Goal: Task Accomplishment & Management: Use online tool/utility

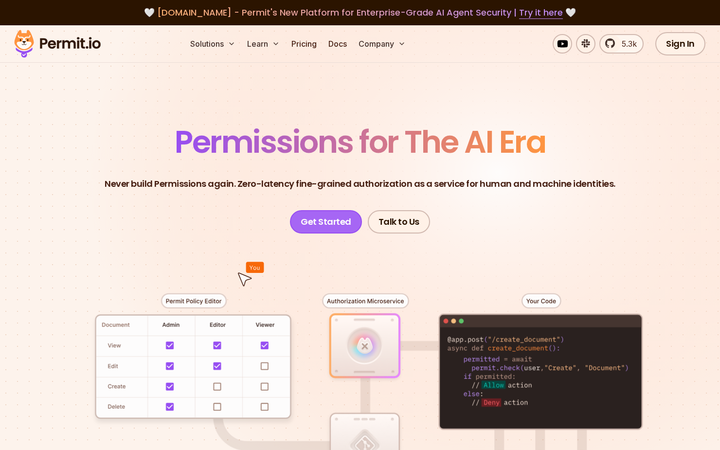
click at [339, 225] on link "Get Started" at bounding box center [326, 221] width 72 height 23
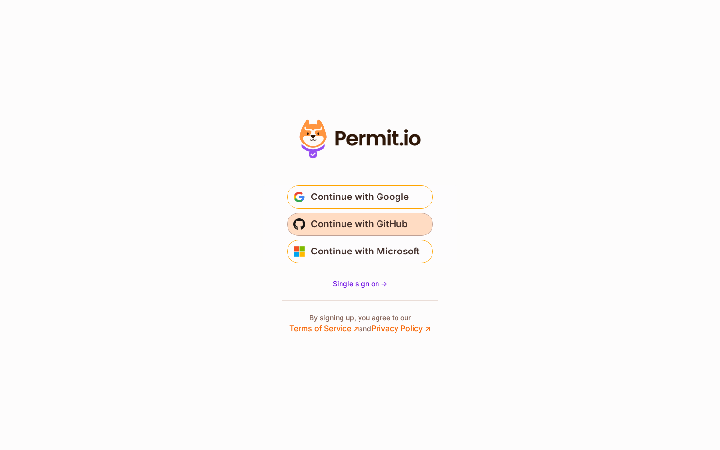
click at [363, 223] on span "Continue with GitHub" at bounding box center [359, 224] width 97 height 16
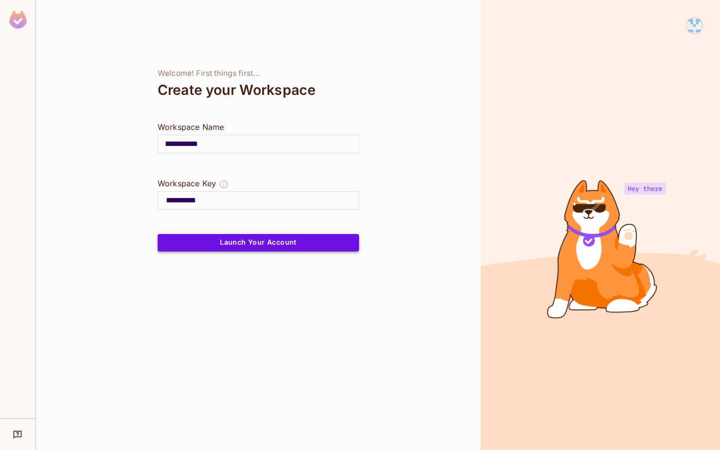
click at [270, 242] on button "Launch Your Account" at bounding box center [258, 243] width 201 height 18
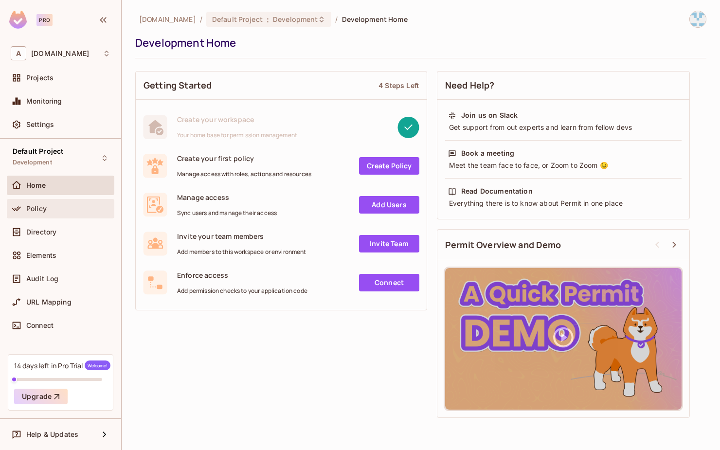
click at [54, 208] on div "Policy" at bounding box center [68, 209] width 84 height 8
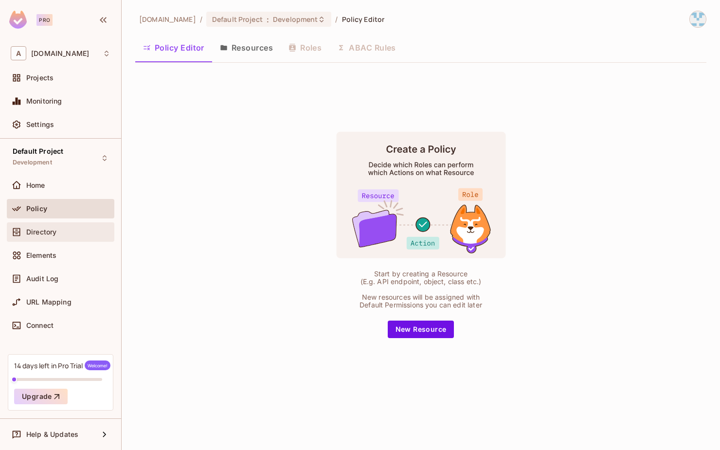
click at [55, 228] on span "Directory" at bounding box center [41, 232] width 30 height 8
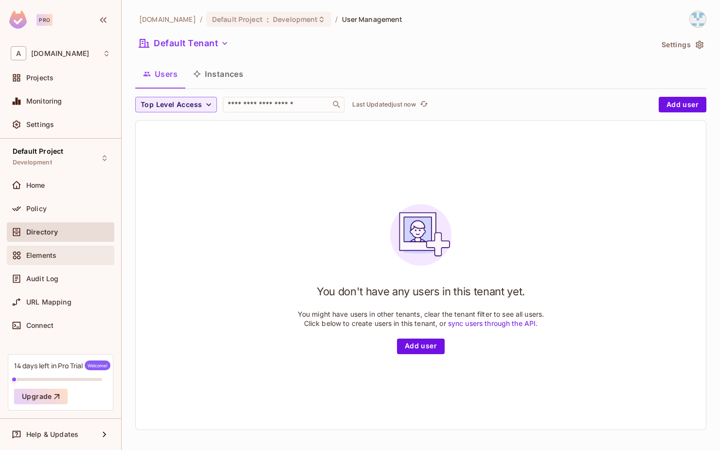
click at [53, 251] on span "Elements" at bounding box center [41, 255] width 30 height 8
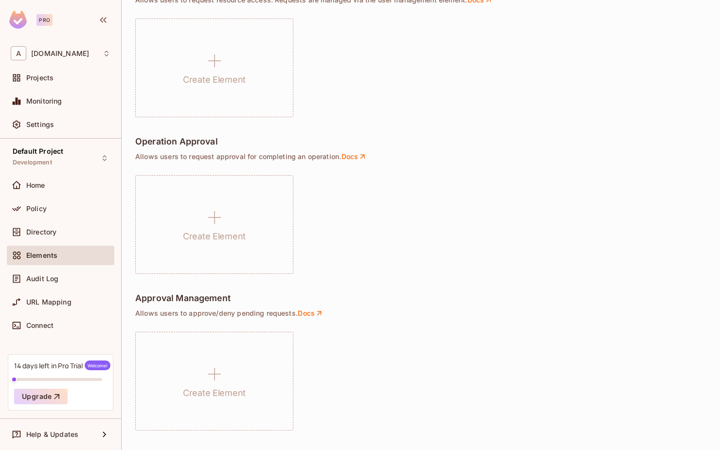
scroll to position [634, 0]
click at [68, 54] on span "[DOMAIN_NAME]" at bounding box center [60, 54] width 58 height 8
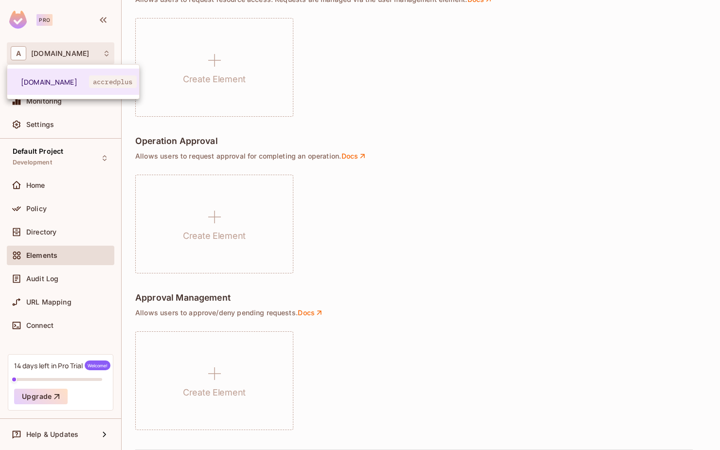
click at [128, 47] on div at bounding box center [360, 225] width 720 height 450
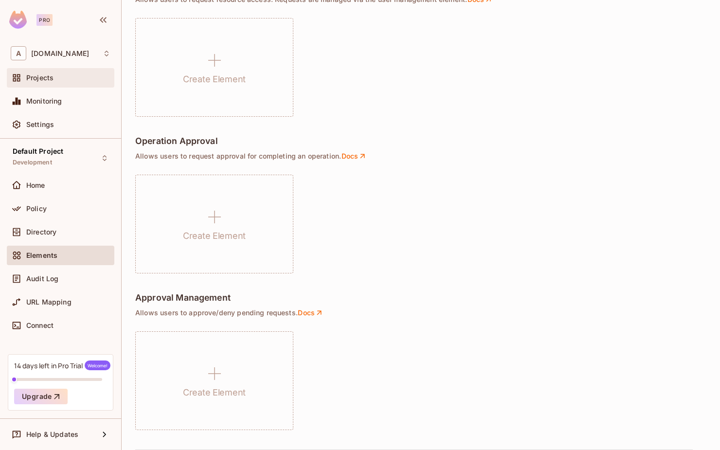
click at [62, 85] on div "Projects" at bounding box center [60, 77] width 107 height 19
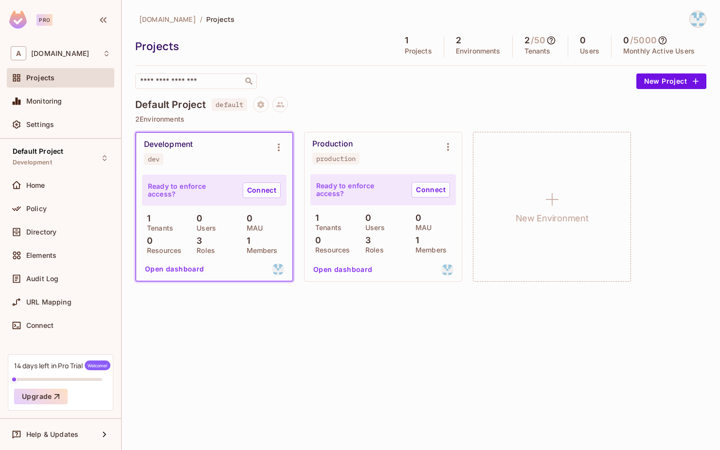
click at [179, 269] on button "Open dashboard" at bounding box center [174, 269] width 67 height 16
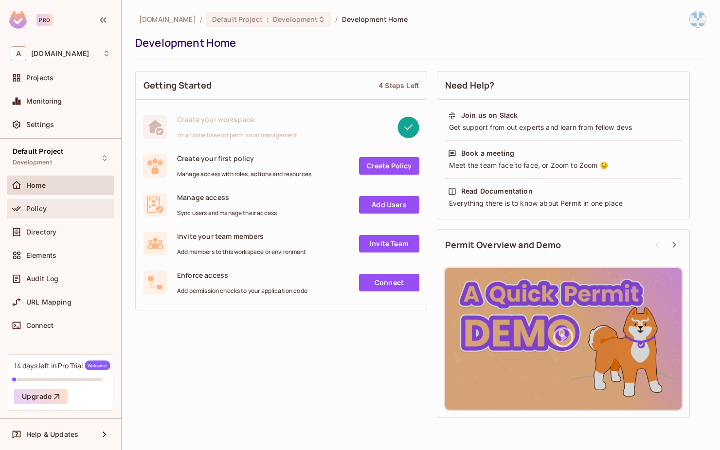
click at [65, 208] on div "Policy" at bounding box center [68, 209] width 84 height 8
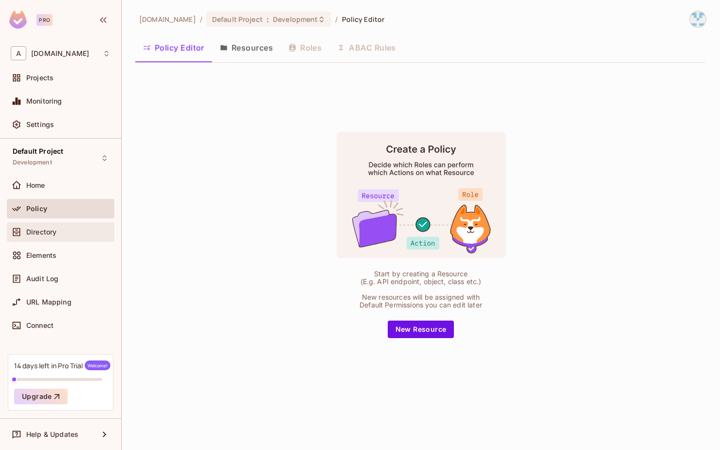
click at [56, 230] on span "Directory" at bounding box center [41, 232] width 30 height 8
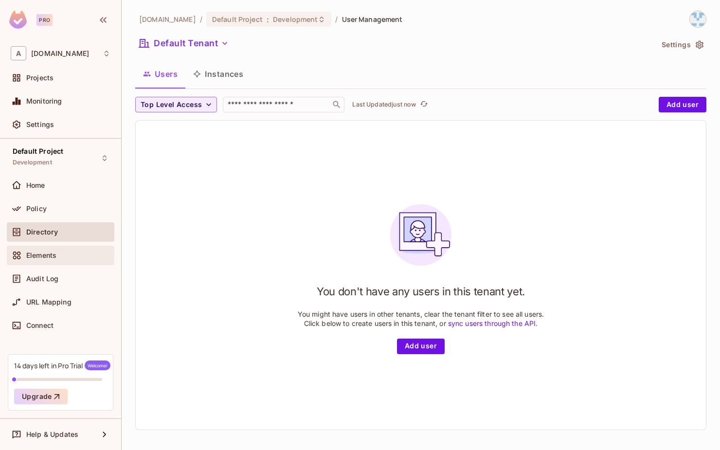
click at [61, 251] on div "Elements" at bounding box center [68, 255] width 84 height 8
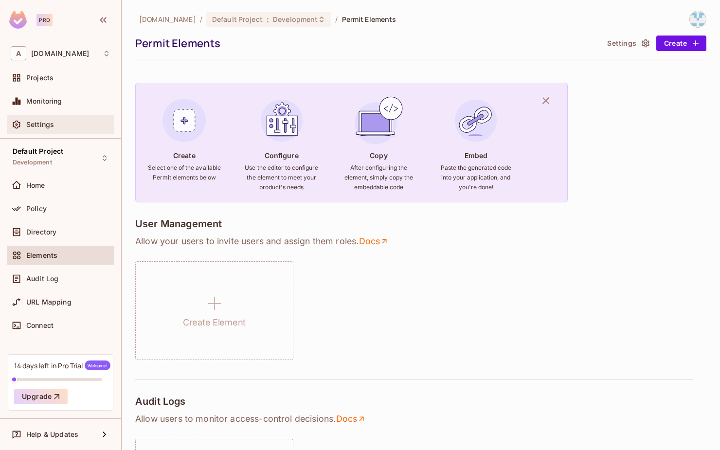
click at [33, 123] on span "Settings" at bounding box center [40, 125] width 28 height 8
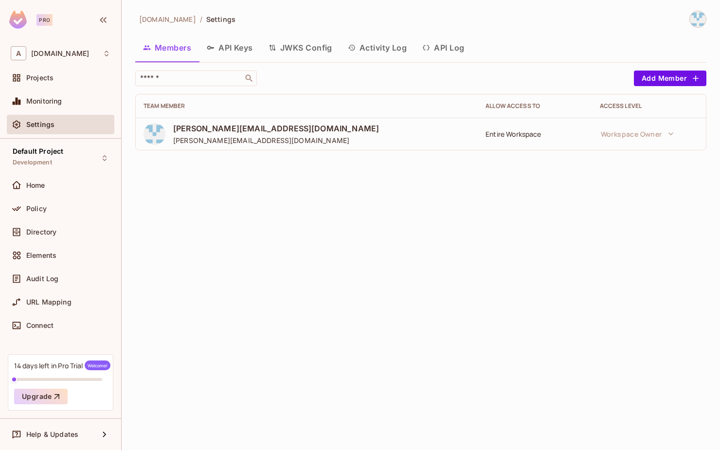
click at [241, 49] on button "API Keys" at bounding box center [230, 48] width 62 height 24
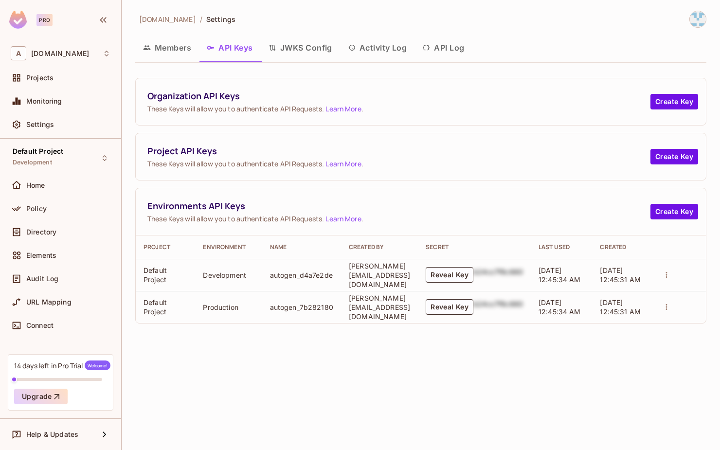
click at [307, 43] on button "JWKS Config" at bounding box center [300, 48] width 79 height 24
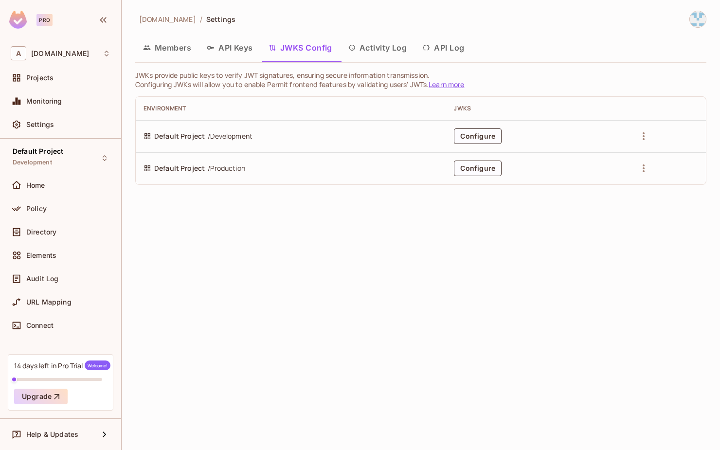
click at [383, 43] on button "Activity Log" at bounding box center [377, 48] width 75 height 24
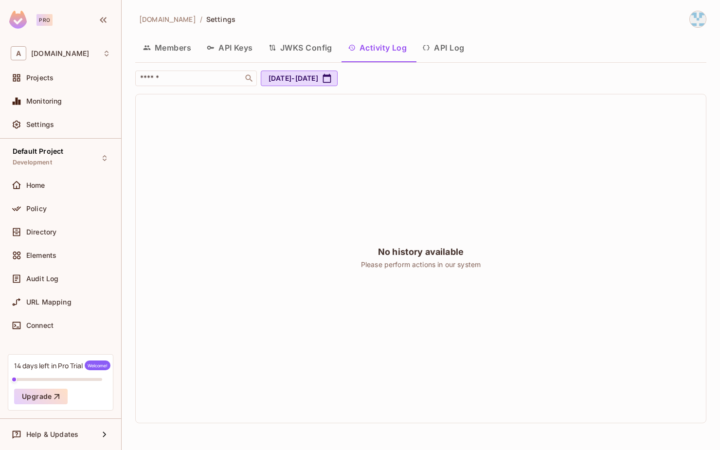
click at [453, 48] on button "API Log" at bounding box center [442, 48] width 57 height 24
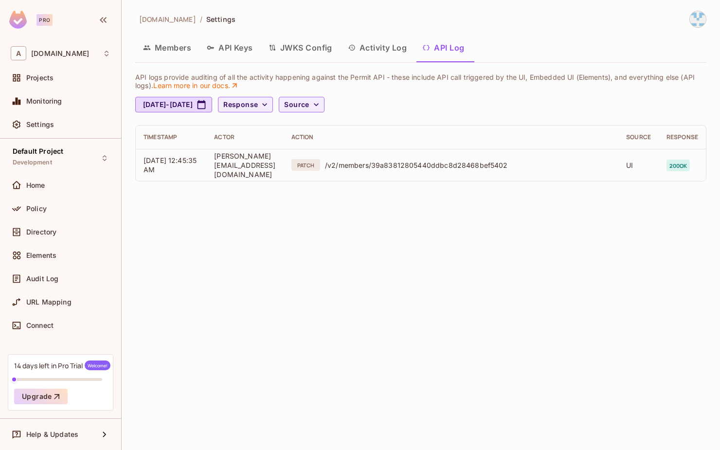
click at [177, 48] on button "Members" at bounding box center [167, 48] width 64 height 24
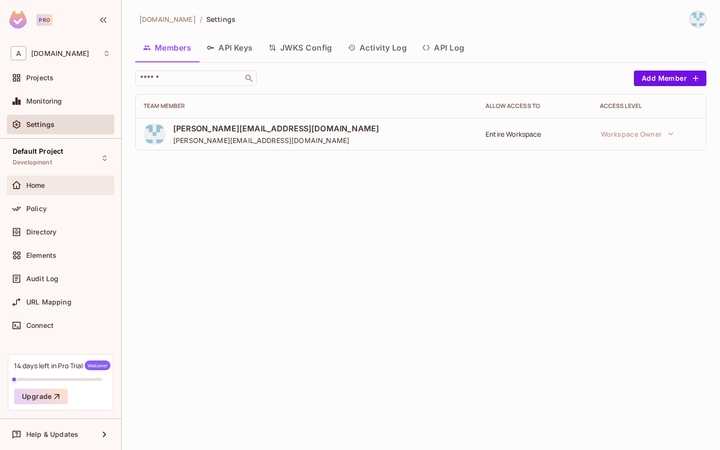
click at [41, 184] on span "Home" at bounding box center [35, 185] width 19 height 8
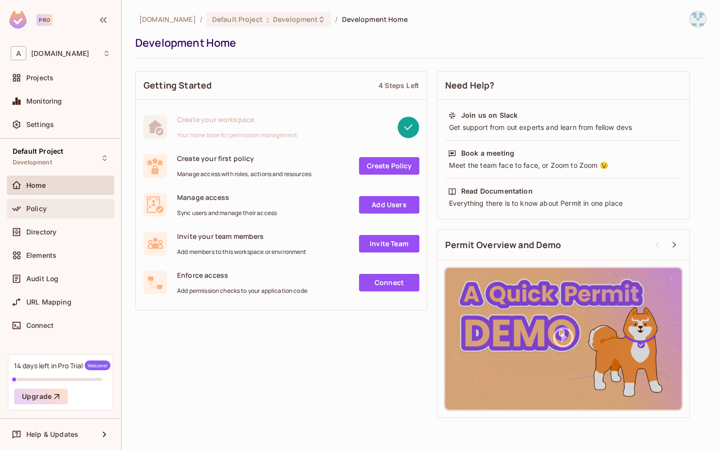
click at [39, 205] on span "Policy" at bounding box center [36, 209] width 20 height 8
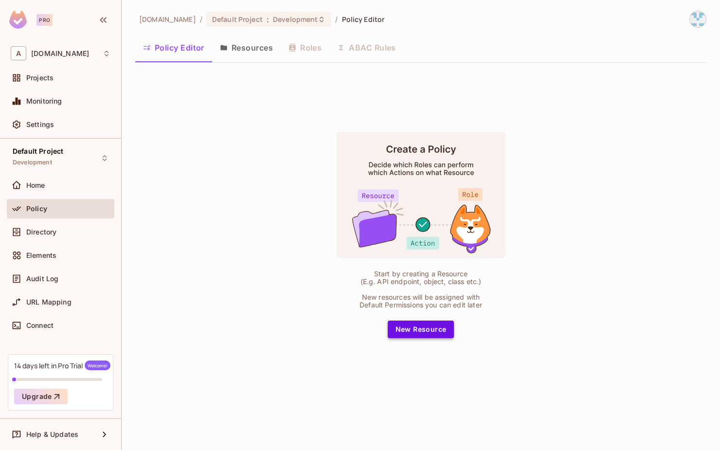
click at [439, 331] on button "New Resource" at bounding box center [421, 330] width 67 height 18
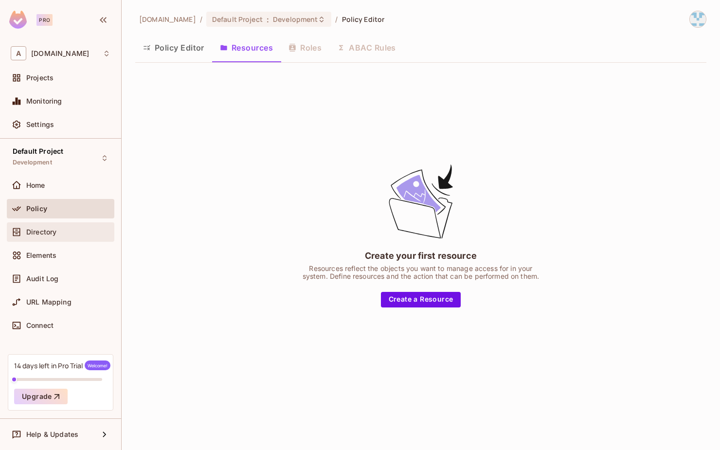
click at [61, 236] on div "Directory" at bounding box center [61, 232] width 100 height 12
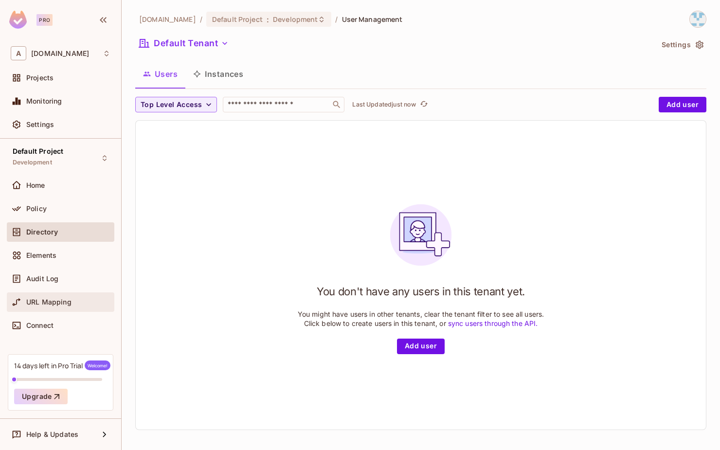
click at [71, 305] on div "URL Mapping" at bounding box center [68, 302] width 84 height 8
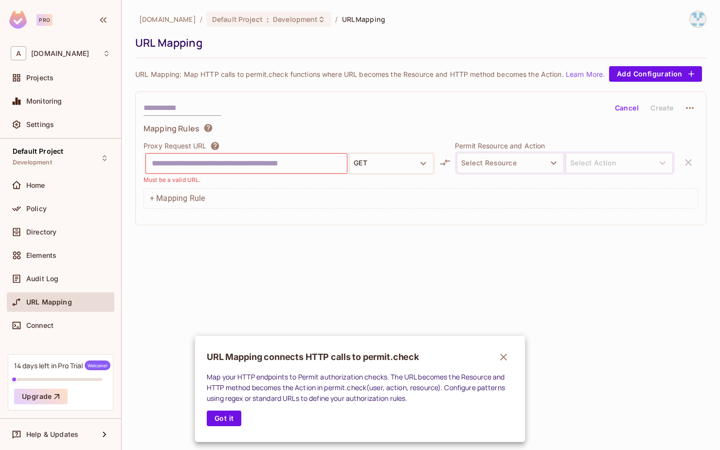
click at [107, 19] on div at bounding box center [360, 225] width 720 height 450
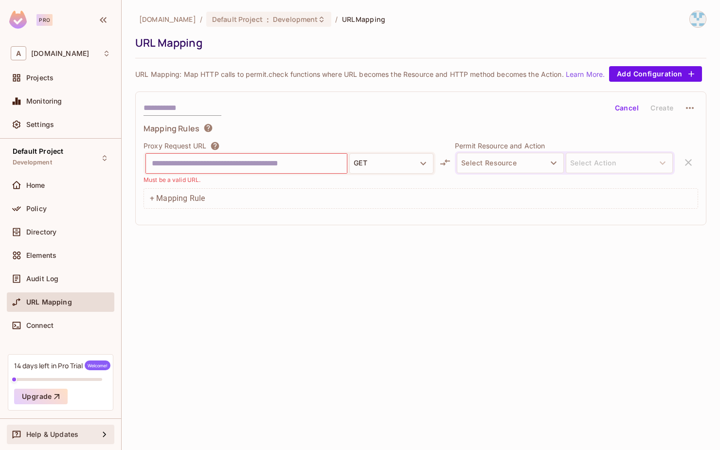
click at [64, 439] on div "Help & Updates" at bounding box center [61, 434] width 100 height 12
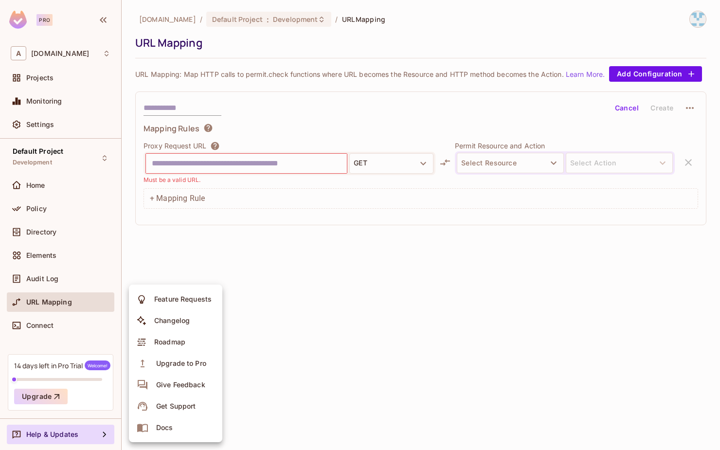
click at [168, 422] on span "Docs" at bounding box center [164, 428] width 23 height 16
